Goal: Task Accomplishment & Management: Use online tool/utility

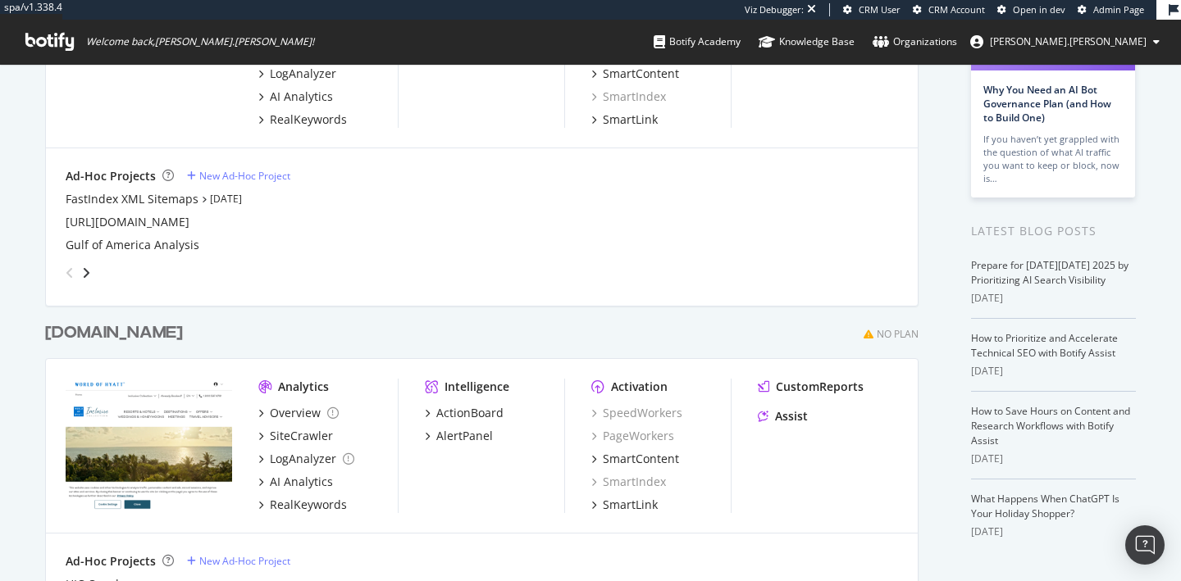
scroll to position [412, 0]
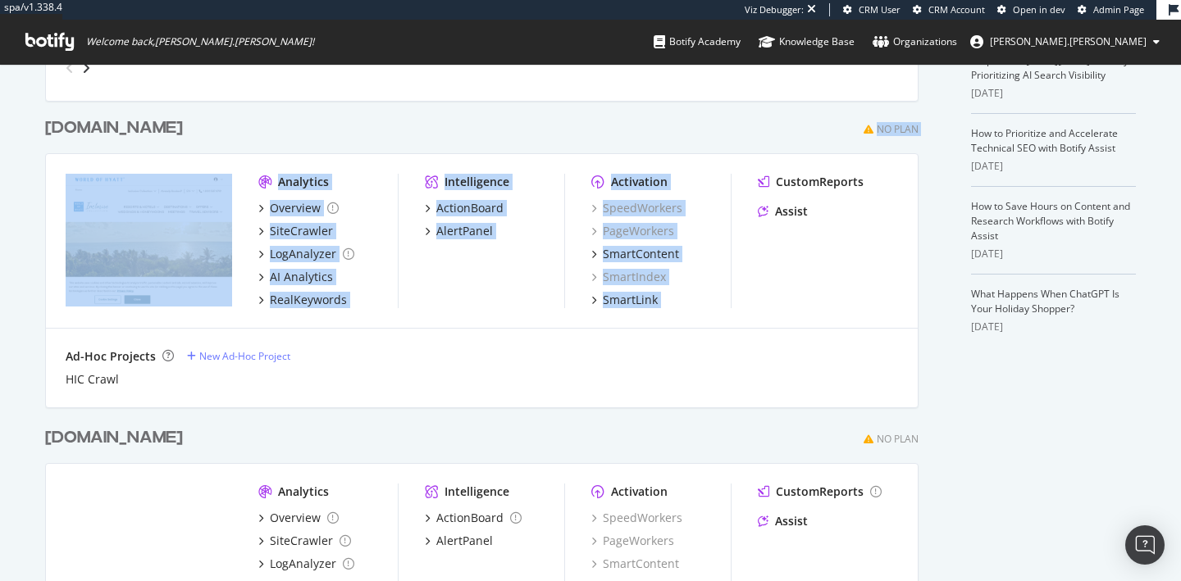
drag, startPoint x: 928, startPoint y: 140, endPoint x: 871, endPoint y: 122, distance: 60.2
click at [871, 122] on div "hyattinclusivecollection.com No Plan Analytics Overview SiteCrawler LogAnalyzer…" at bounding box center [488, 252] width 886 height 310
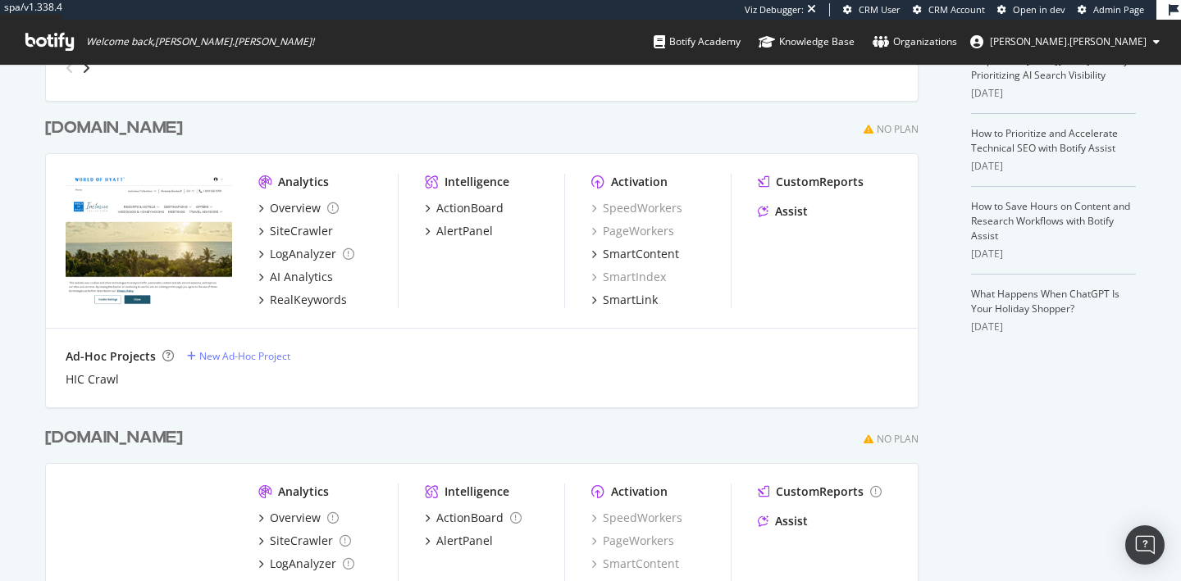
click at [803, 124] on div "hyattinclusivecollection.com No Plan" at bounding box center [481, 128] width 873 height 24
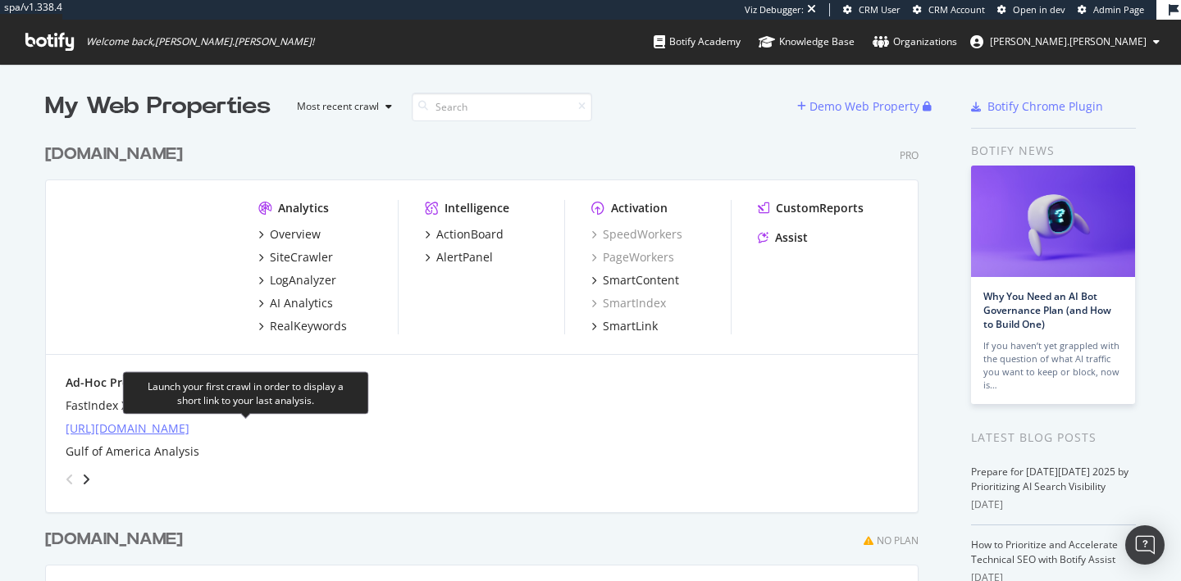
scroll to position [5, 0]
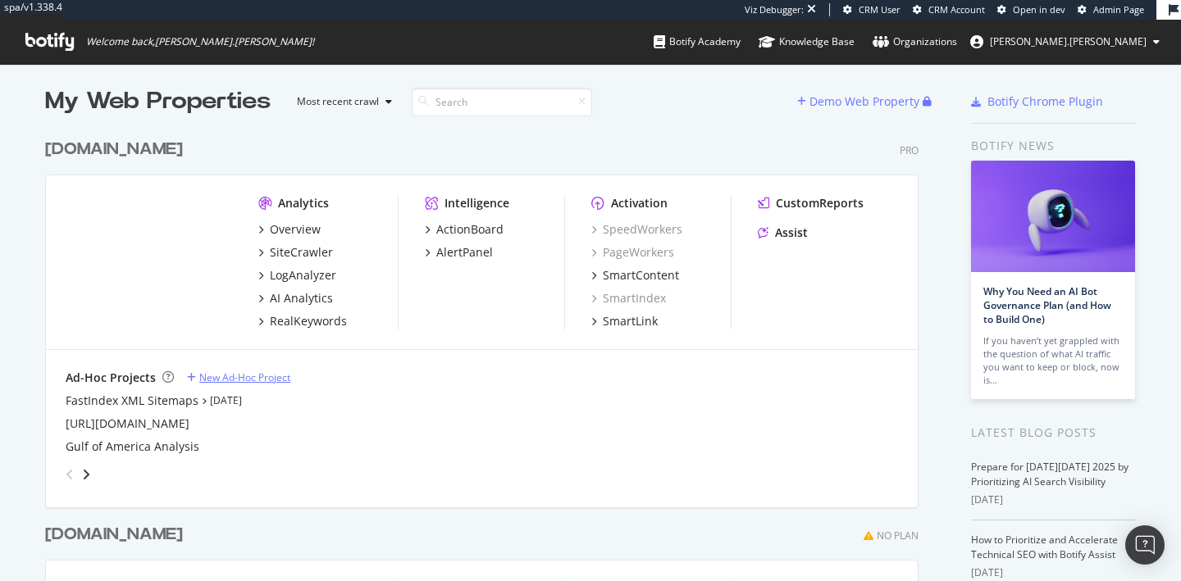
click at [246, 381] on div "New Ad-Hoc Project" at bounding box center [244, 378] width 91 height 14
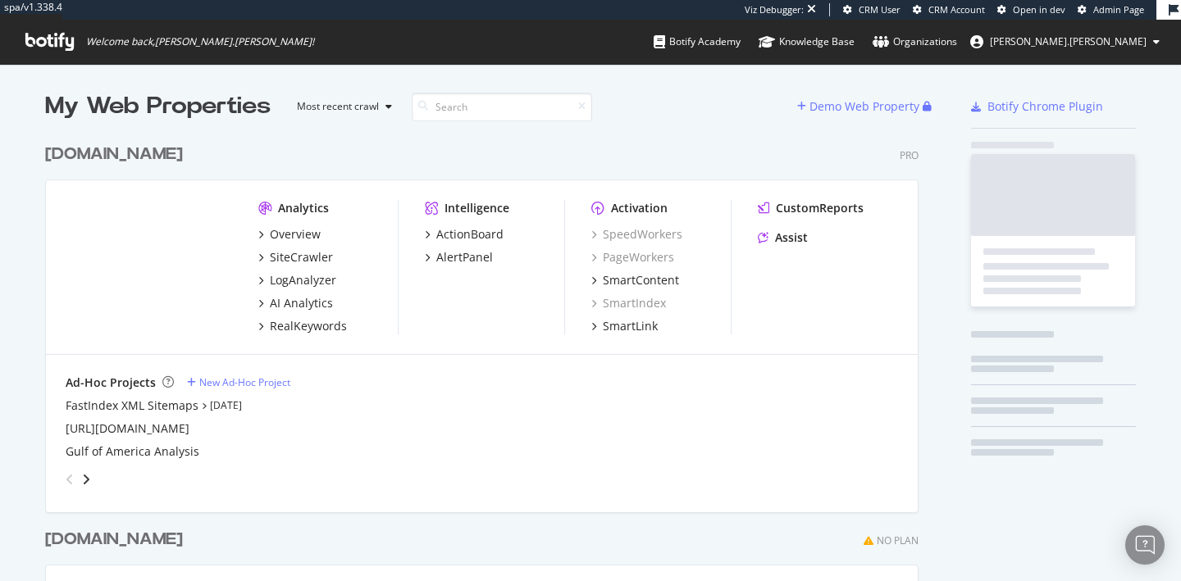
scroll to position [982, 886]
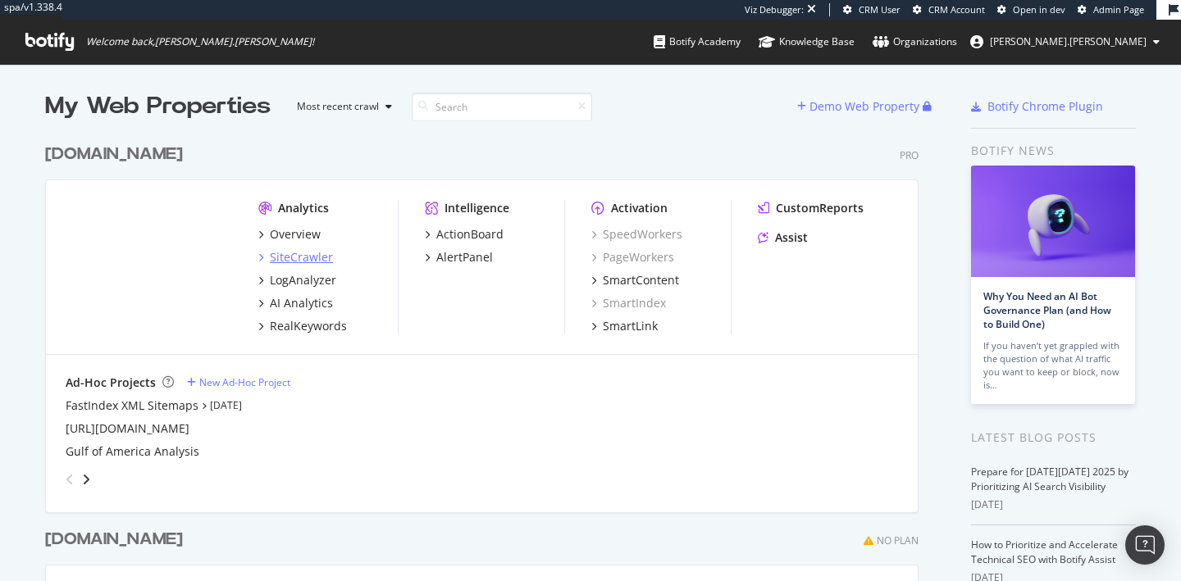
click at [288, 256] on div "SiteCrawler" at bounding box center [301, 257] width 63 height 16
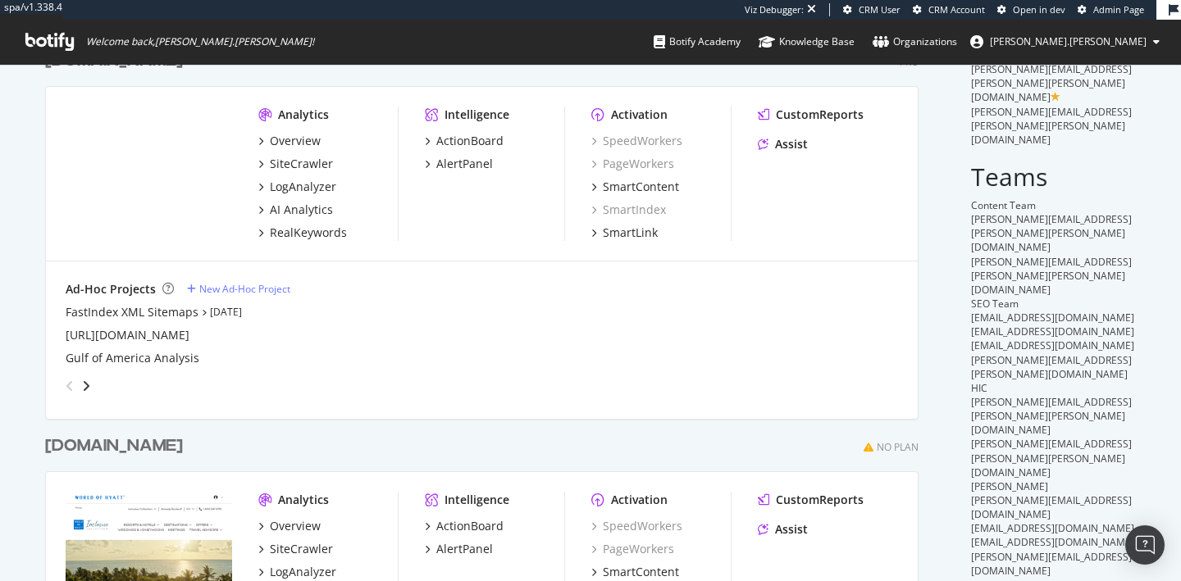
scroll to position [106, 0]
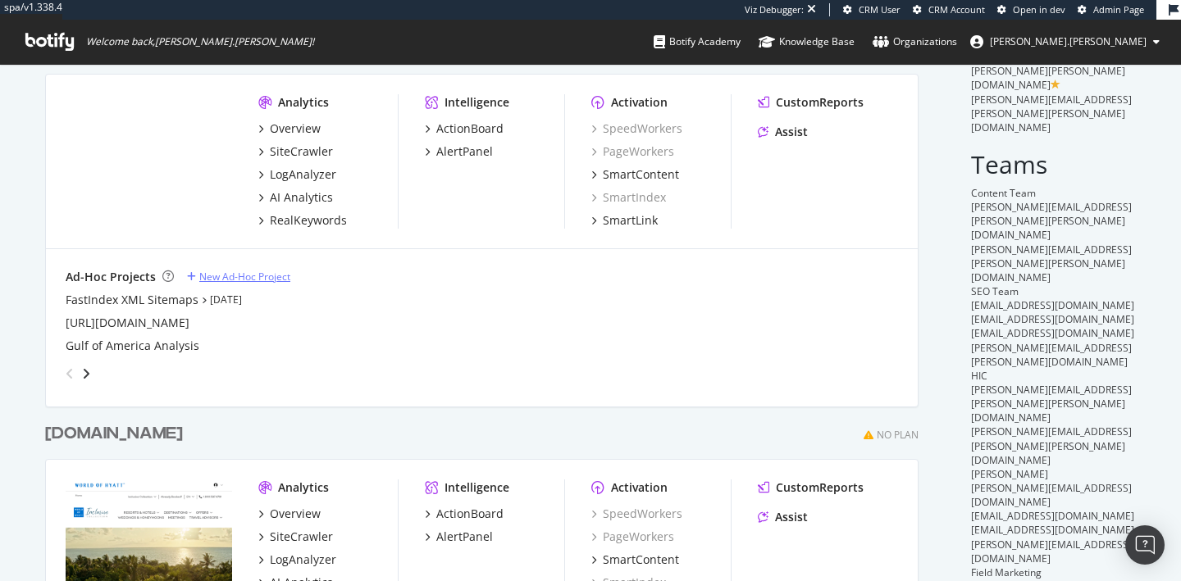
click at [259, 278] on div "New Ad-Hoc Project" at bounding box center [244, 277] width 91 height 14
